Goal: Transaction & Acquisition: Subscribe to service/newsletter

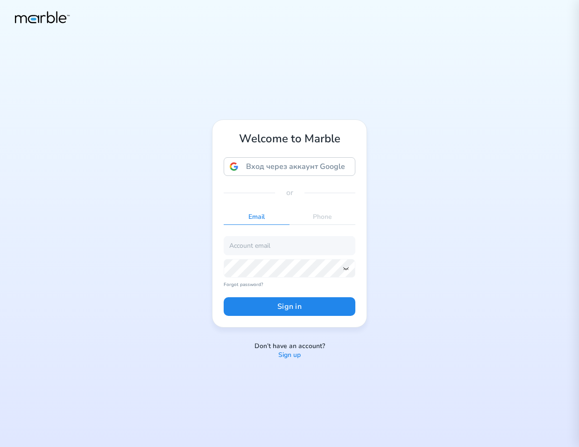
click at [294, 354] on p "Sign up" at bounding box center [289, 355] width 22 height 9
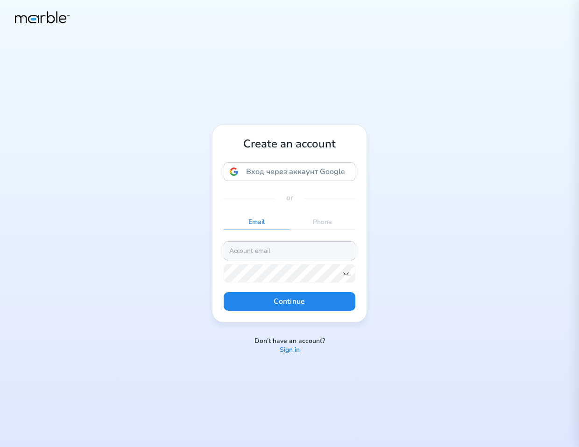
click at [282, 247] on input "email" at bounding box center [290, 250] width 132 height 19
click at [263, 249] on input "markouski.u@gmail.com" at bounding box center [290, 250] width 132 height 19
type input "markouski.u+4384975893@gmail.com"
click at [346, 273] on icon at bounding box center [345, 273] width 7 height 7
click at [304, 301] on button "Continue" at bounding box center [290, 301] width 132 height 19
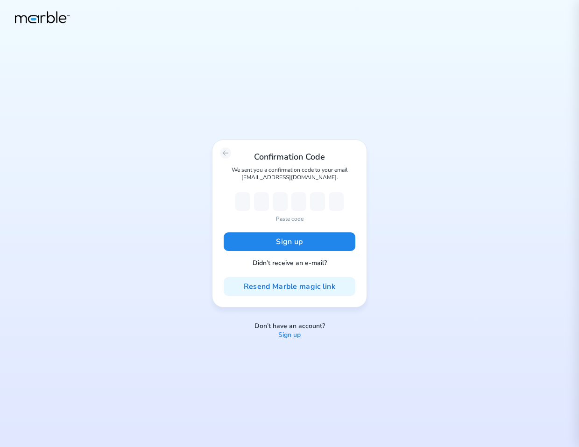
click at [300, 217] on p "Paste code" at bounding box center [290, 219] width 28 height 8
type input "2"
type input "3"
type input "7"
type input "3"
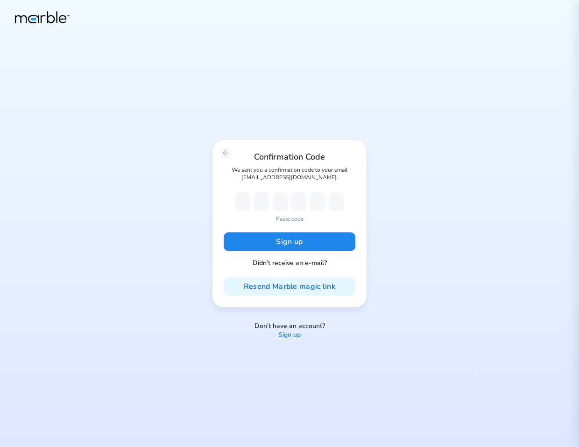
type input "5"
type input "9"
click at [331, 238] on button "Sign up" at bounding box center [290, 241] width 132 height 19
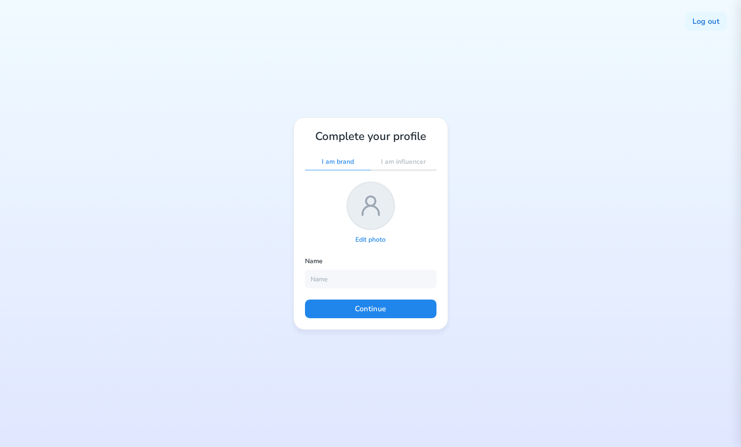
click at [392, 160] on p "I am influencer" at bounding box center [403, 162] width 45 height 9
click at [338, 162] on p "I am brand" at bounding box center [338, 162] width 32 height 9
click at [391, 164] on p "I am influencer" at bounding box center [403, 162] width 45 height 9
click at [337, 161] on p "I am brand" at bounding box center [338, 162] width 32 height 9
click at [405, 158] on p "I am influencer" at bounding box center [403, 162] width 45 height 9
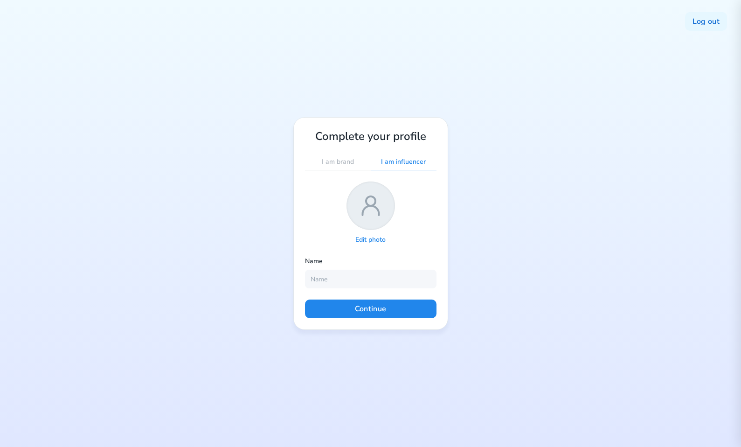
click at [332, 160] on p "I am brand" at bounding box center [338, 162] width 32 height 9
click at [400, 160] on p "I am influencer" at bounding box center [403, 162] width 45 height 9
click at [344, 159] on p "I am brand" at bounding box center [338, 162] width 32 height 9
click at [405, 156] on div "I am influencer" at bounding box center [404, 162] width 66 height 15
click at [324, 169] on div "I am brand" at bounding box center [338, 162] width 66 height 15
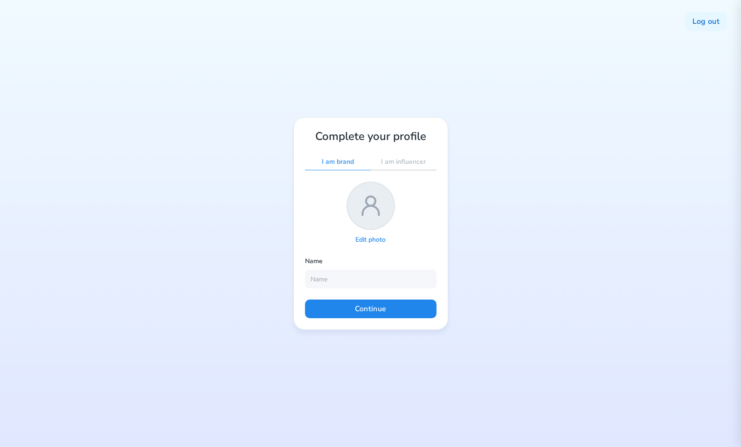
click at [400, 158] on p "I am influencer" at bounding box center [403, 162] width 45 height 9
click at [338, 162] on p "I am brand" at bounding box center [338, 162] width 32 height 9
click at [217, 59] on div "Log out Complete your profile I am brand I am influencer Edit photo Name Contin…" at bounding box center [370, 223] width 741 height 447
click at [407, 161] on p "I am influencer" at bounding box center [403, 162] width 45 height 9
click at [326, 163] on p "I am brand" at bounding box center [338, 162] width 32 height 9
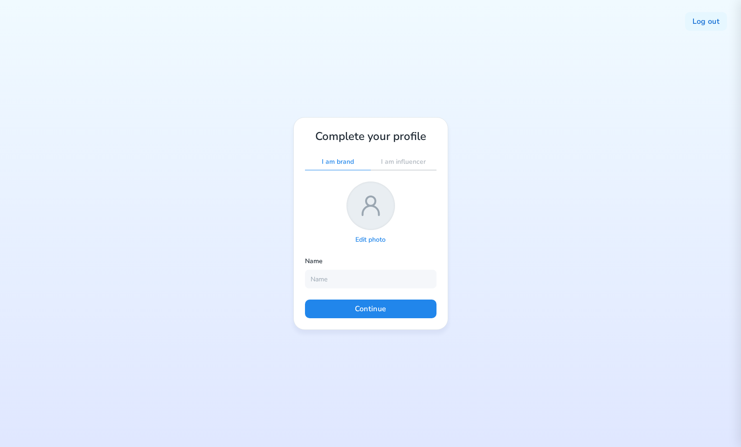
click at [403, 160] on p "I am influencer" at bounding box center [403, 162] width 45 height 9
click at [328, 162] on p "I am brand" at bounding box center [338, 162] width 32 height 9
click at [394, 158] on p "I am influencer" at bounding box center [403, 162] width 45 height 9
click at [327, 161] on p "I am brand" at bounding box center [338, 162] width 32 height 9
click at [410, 168] on div "I am influencer" at bounding box center [404, 162] width 66 height 15
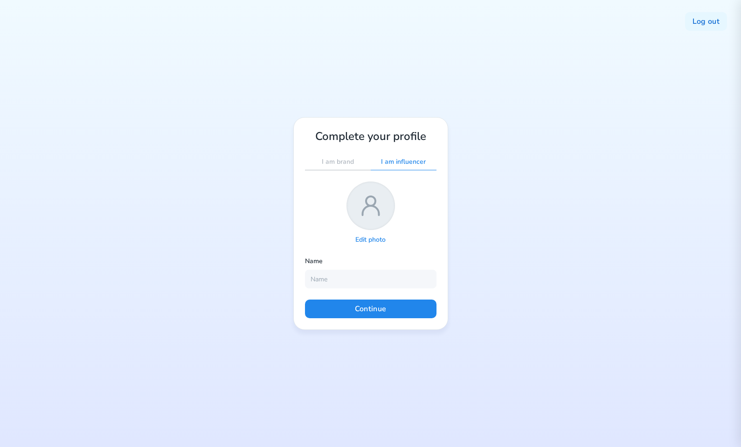
click at [337, 166] on p "I am brand" at bounding box center [338, 162] width 32 height 9
click at [398, 163] on p "I am influencer" at bounding box center [403, 162] width 45 height 9
click at [322, 161] on p "I am brand" at bounding box center [338, 162] width 32 height 9
click at [393, 162] on p "I am influencer" at bounding box center [403, 162] width 45 height 9
click at [325, 161] on p "I am brand" at bounding box center [338, 162] width 32 height 9
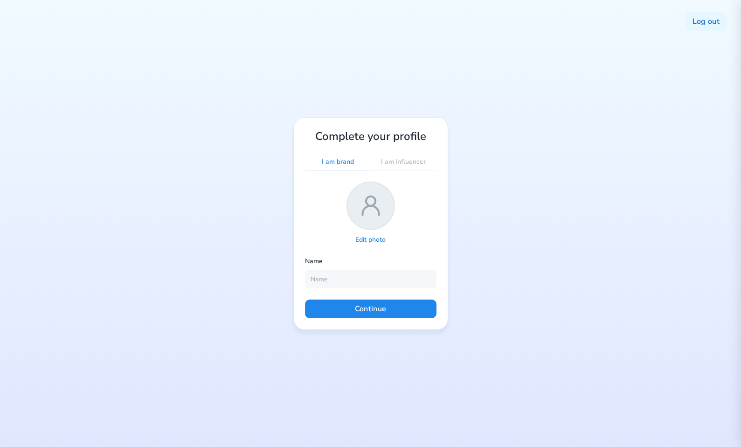
click at [401, 161] on p "I am influencer" at bounding box center [403, 162] width 45 height 9
click at [348, 158] on p "I am brand" at bounding box center [338, 162] width 32 height 9
click at [427, 160] on div "I am influencer" at bounding box center [404, 162] width 66 height 15
click at [334, 162] on p "I am brand" at bounding box center [338, 162] width 32 height 9
click at [401, 163] on p "I am influencer" at bounding box center [403, 162] width 45 height 9
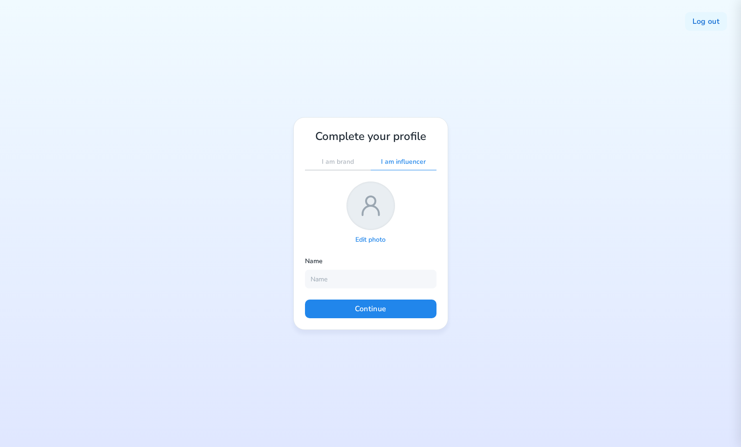
click at [334, 164] on p "I am brand" at bounding box center [338, 162] width 32 height 9
click at [405, 174] on div "Complete your profile I am brand I am influencer Edit photo Name Continue" at bounding box center [371, 223] width 155 height 213
click at [403, 166] on p "I am influencer" at bounding box center [403, 162] width 45 height 9
click at [322, 167] on div "I am brand" at bounding box center [338, 162] width 66 height 15
